Goal: Download file/media

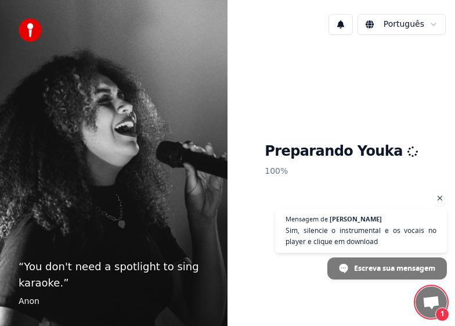
scroll to position [846, 0]
click at [429, 301] on span "Bate-papo aberto" at bounding box center [431, 302] width 19 height 15
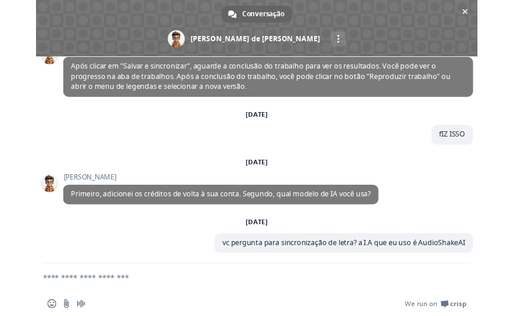
scroll to position [960, 0]
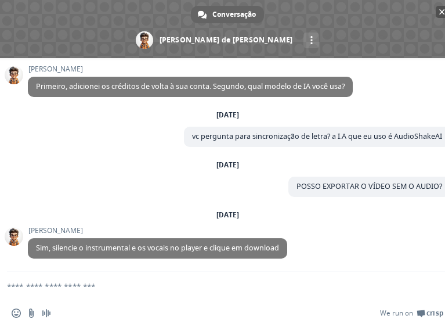
click at [440, 10] on span "Bate-papo" at bounding box center [442, 12] width 6 height 8
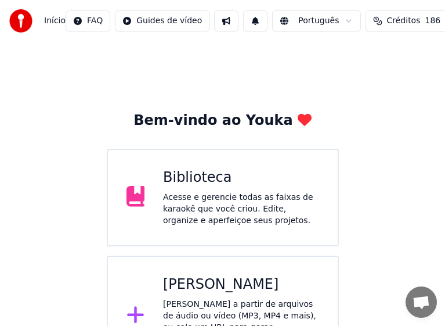
click at [213, 209] on div "Acesse e gerencie todas as faixas de karaokê que você criou. Edite, organize e …" at bounding box center [241, 208] width 156 height 35
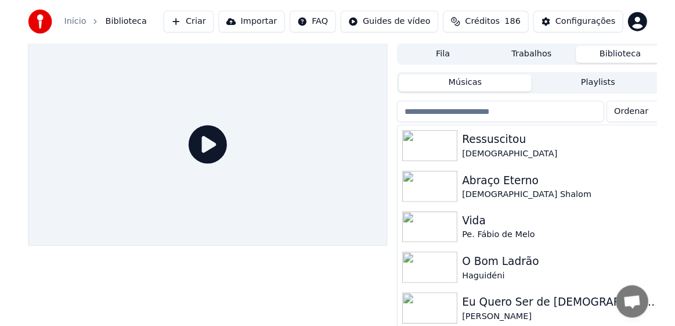
scroll to position [908, 0]
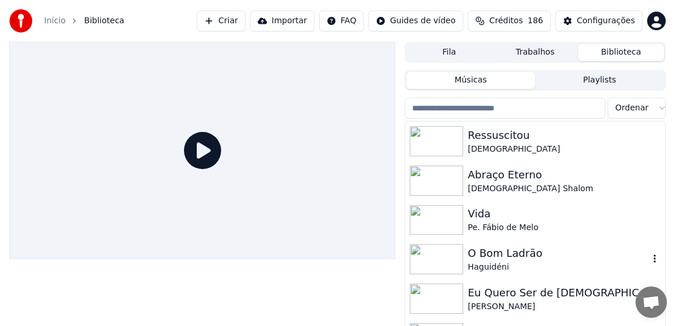
click at [519, 250] on div "O Bom Ladrão" at bounding box center [558, 253] width 181 height 16
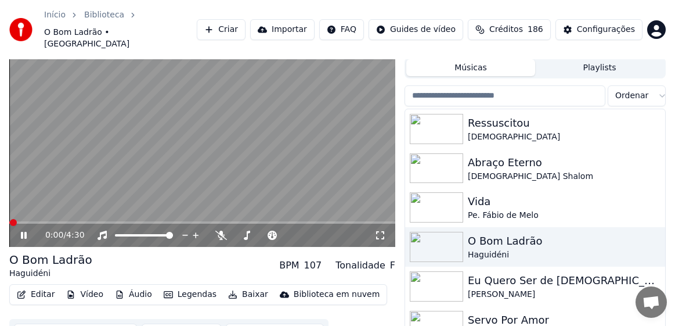
scroll to position [45, 0]
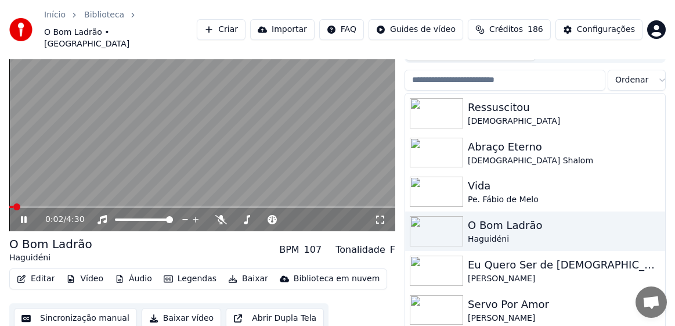
click at [24, 215] on icon at bounding box center [32, 219] width 27 height 9
click at [237, 270] on button "Baixar" at bounding box center [247, 278] width 49 height 16
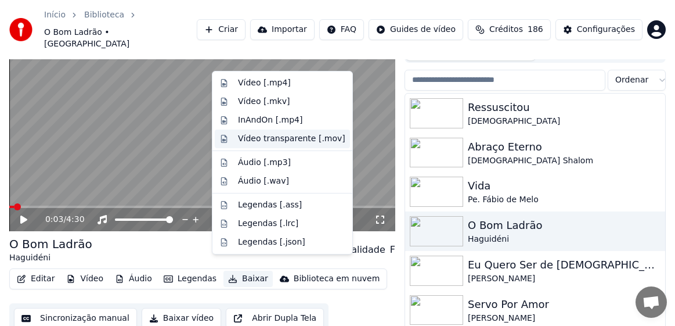
click at [292, 140] on div "Vídeo transparente [.mov]" at bounding box center [291, 139] width 107 height 12
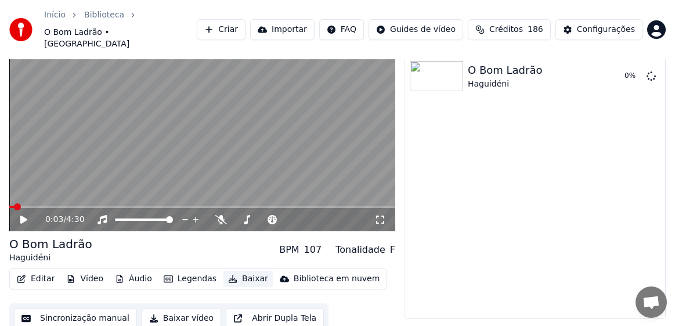
scroll to position [41, 0]
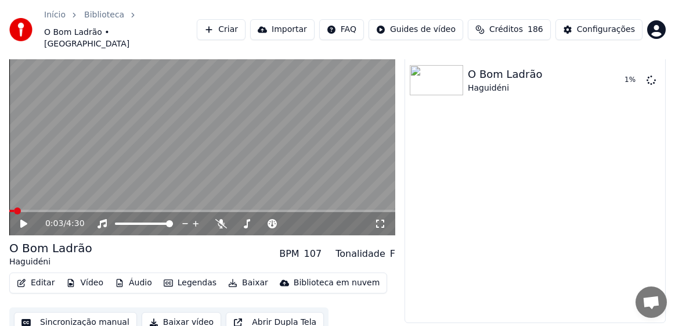
click at [95, 15] on link "Biblioteca" at bounding box center [104, 15] width 40 height 12
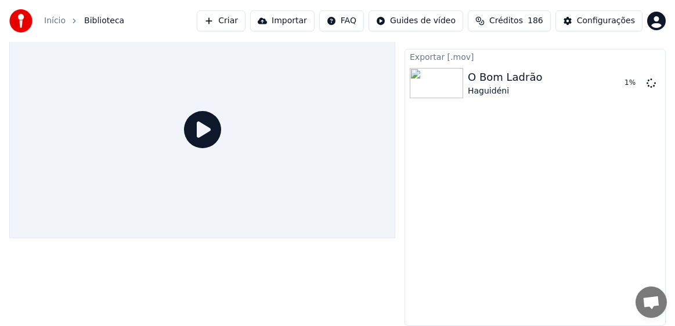
scroll to position [21, 0]
click at [50, 21] on link "Início" at bounding box center [54, 21] width 21 height 12
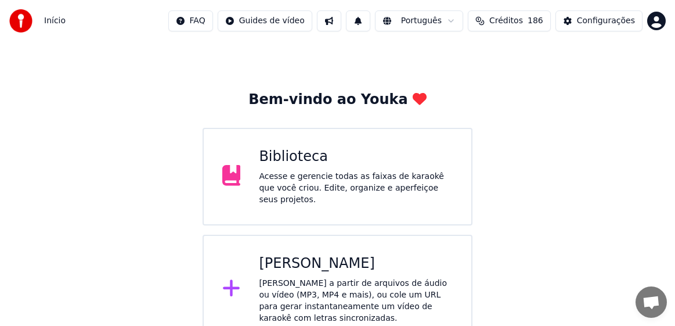
click at [324, 191] on div "Acesse e gerencie todas as faixas de karaokê que você criou. Edite, organize e …" at bounding box center [356, 188] width 194 height 35
